Goal: Task Accomplishment & Management: Manage account settings

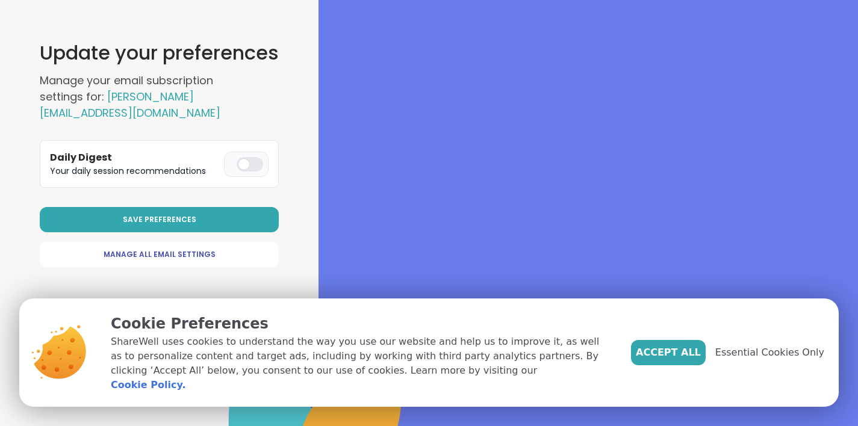
click at [255, 157] on div at bounding box center [250, 164] width 26 height 14
click at [243, 207] on button "Save Preferences" at bounding box center [159, 219] width 239 height 25
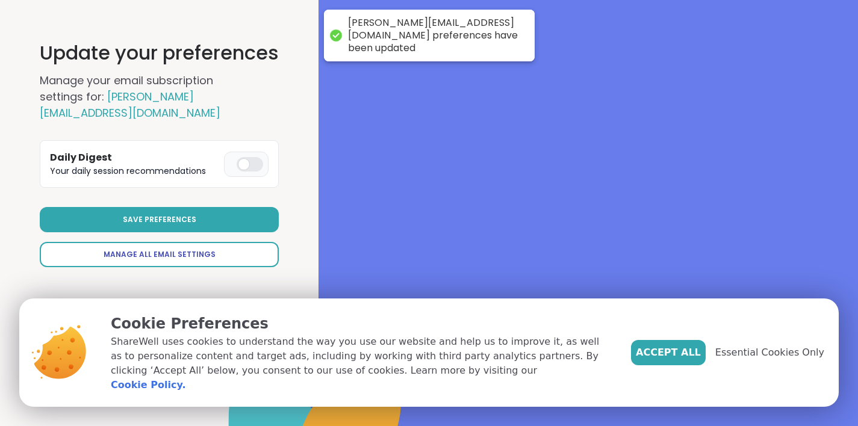
click at [221, 248] on link "Manage All Email Settings" at bounding box center [159, 254] width 239 height 25
select select "**"
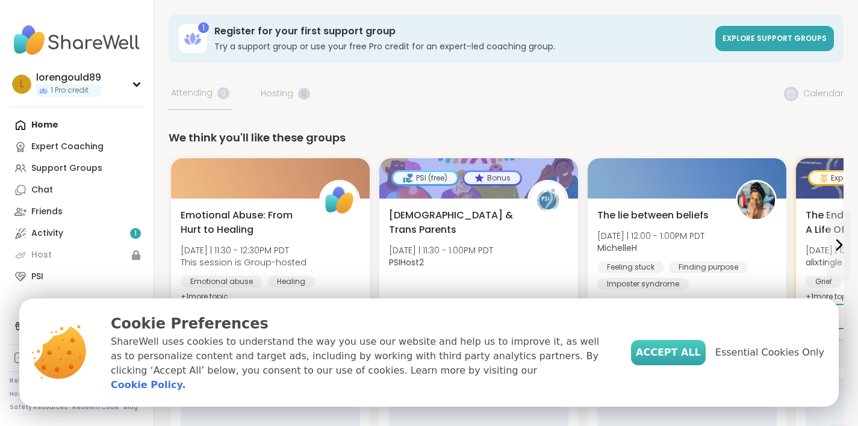
click at [696, 360] on span "Accept All" at bounding box center [668, 353] width 65 height 14
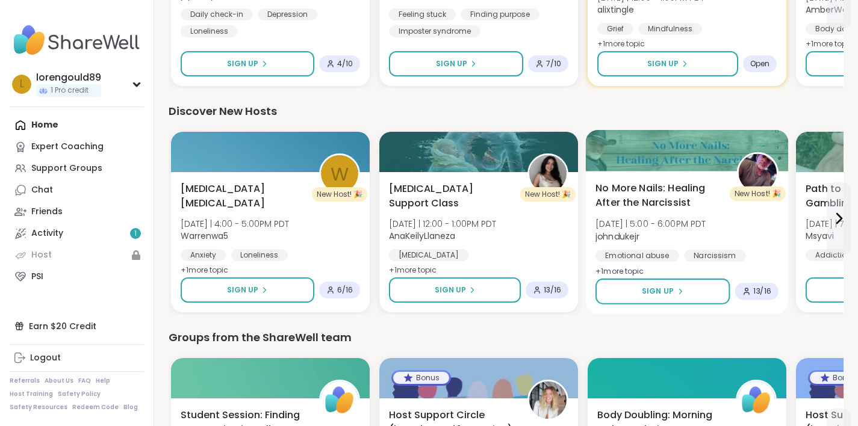
scroll to position [864, 0]
